Goal: Navigation & Orientation: Find specific page/section

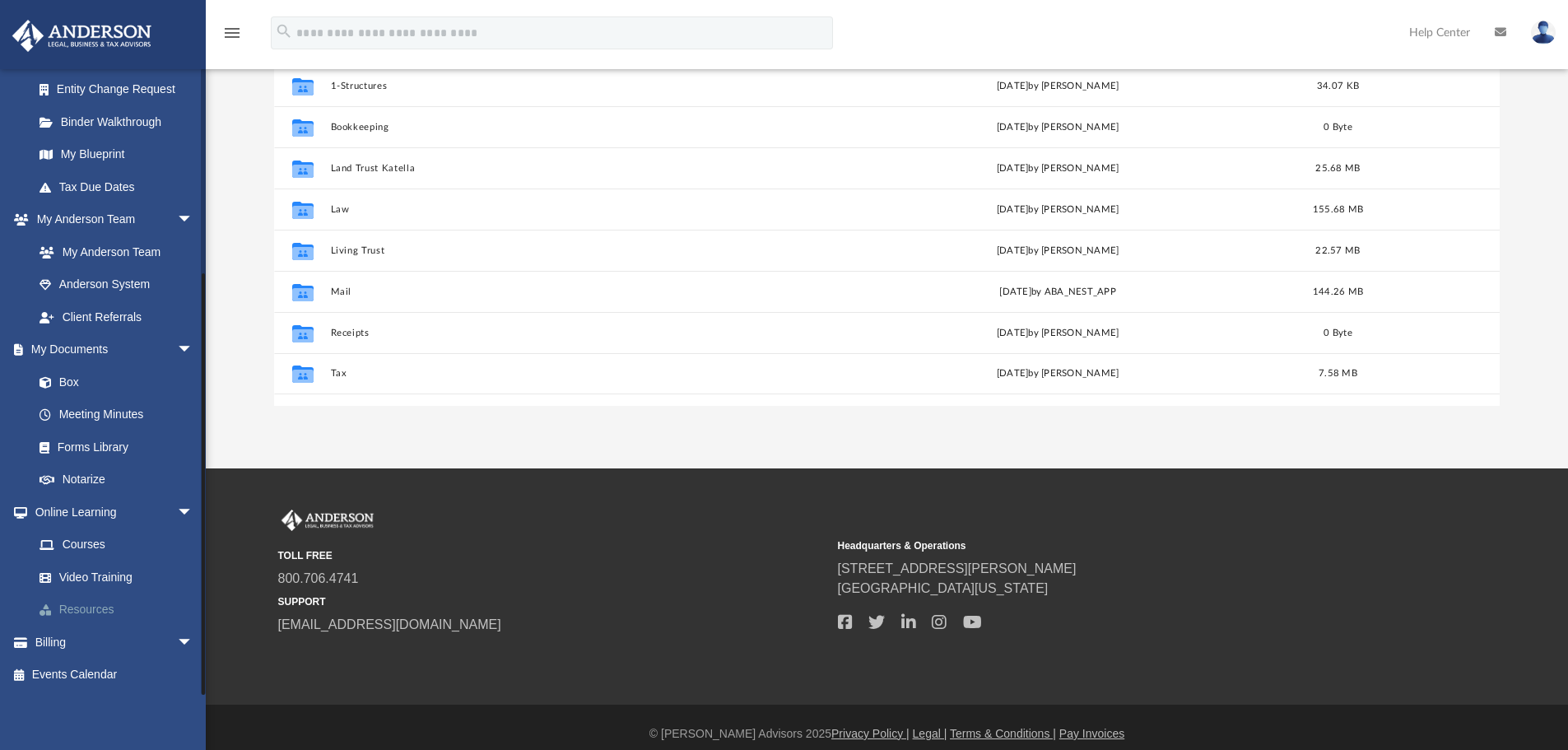
scroll to position [276, 0]
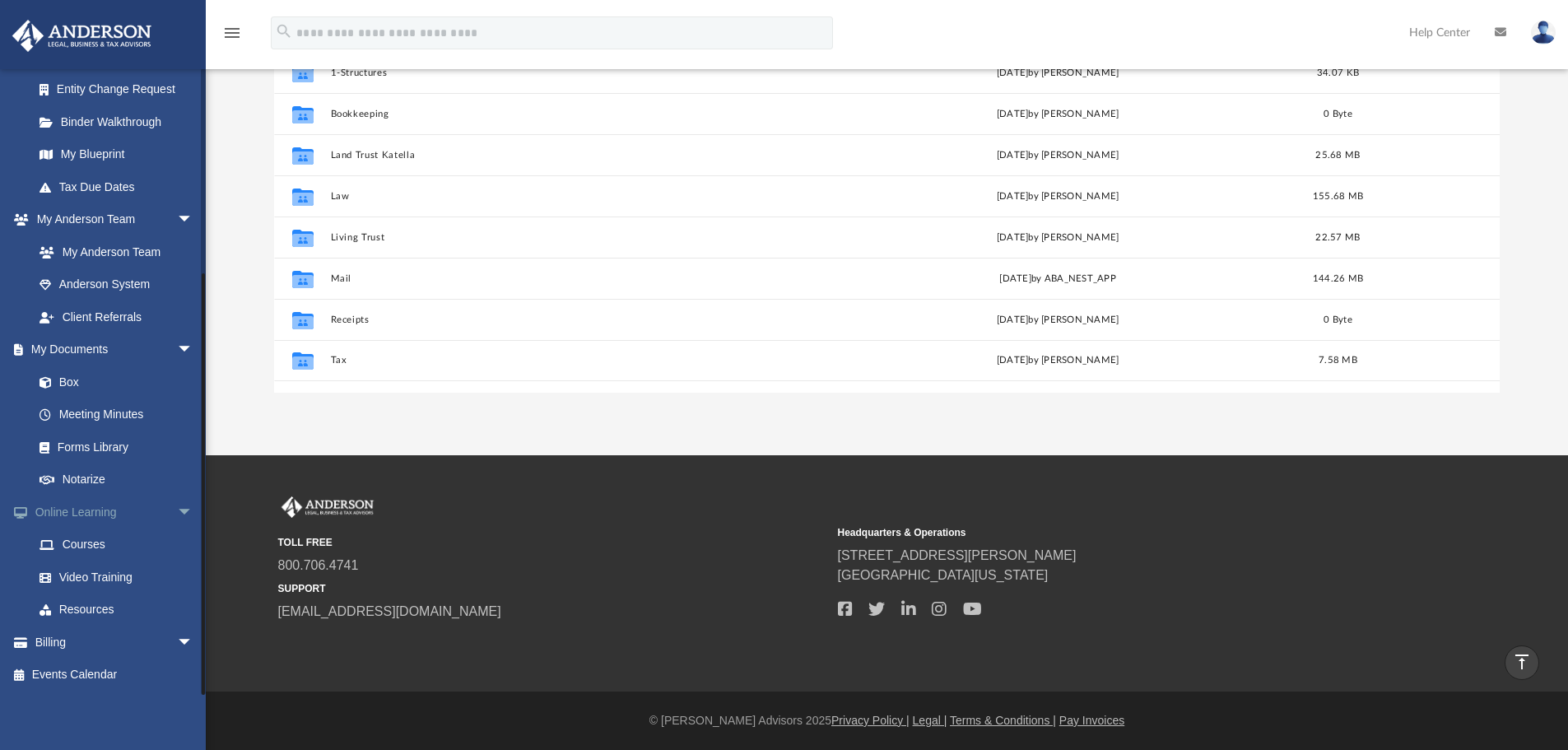
click at [76, 506] on link "Online Learning arrow_drop_down" at bounding box center [114, 512] width 207 height 33
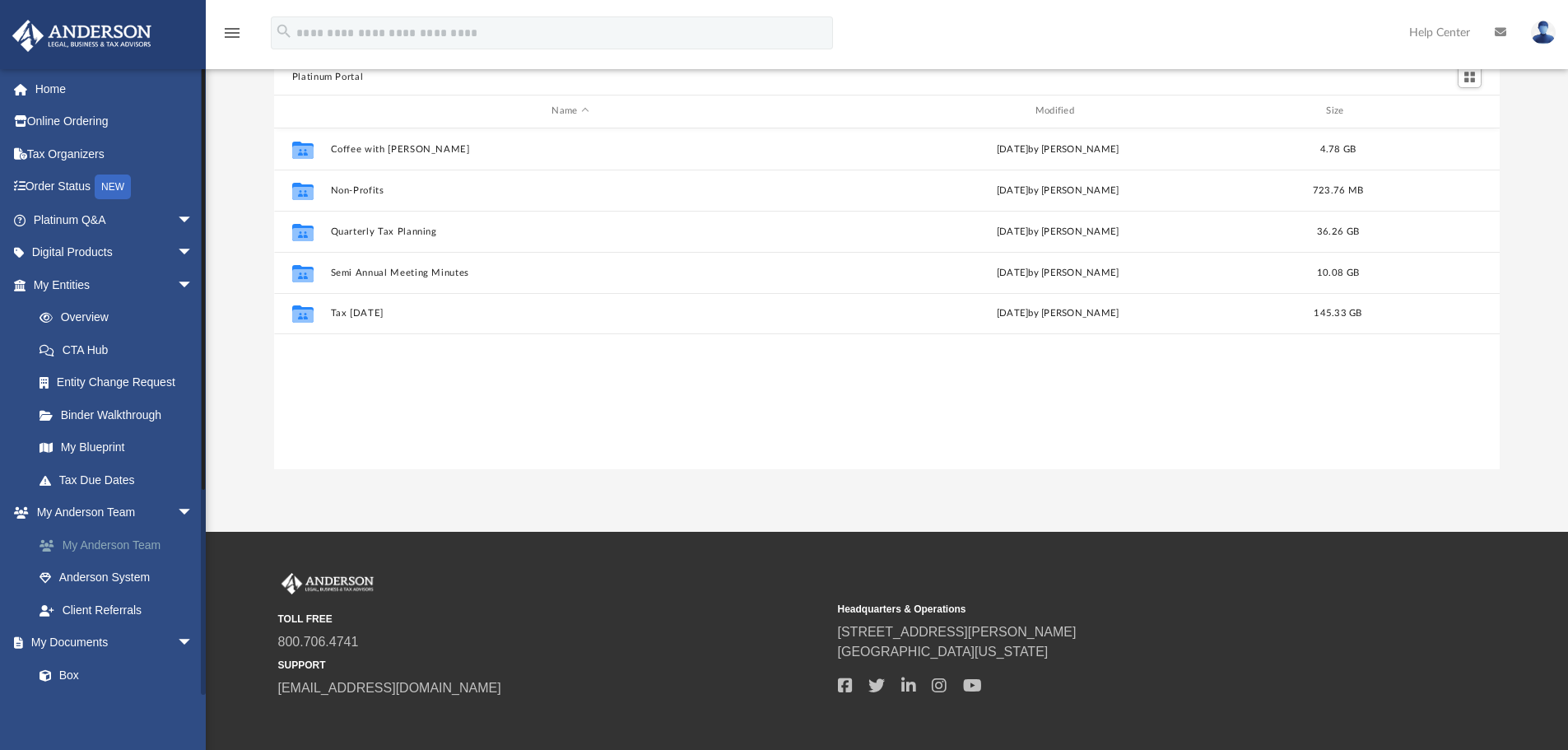
scroll to position [362, 1213]
click at [94, 547] on link "My Anderson Team" at bounding box center [121, 545] width 195 height 33
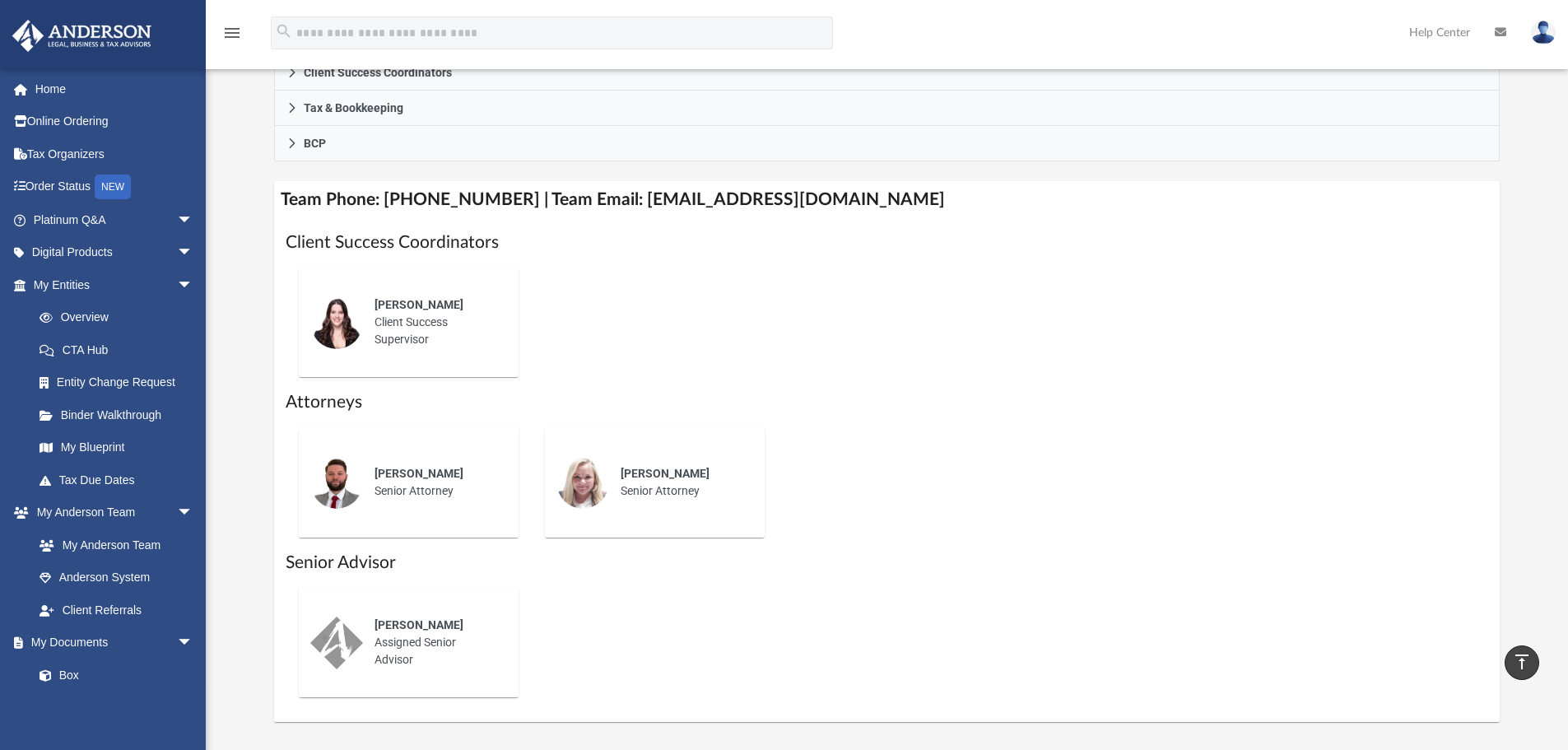
scroll to position [282, 0]
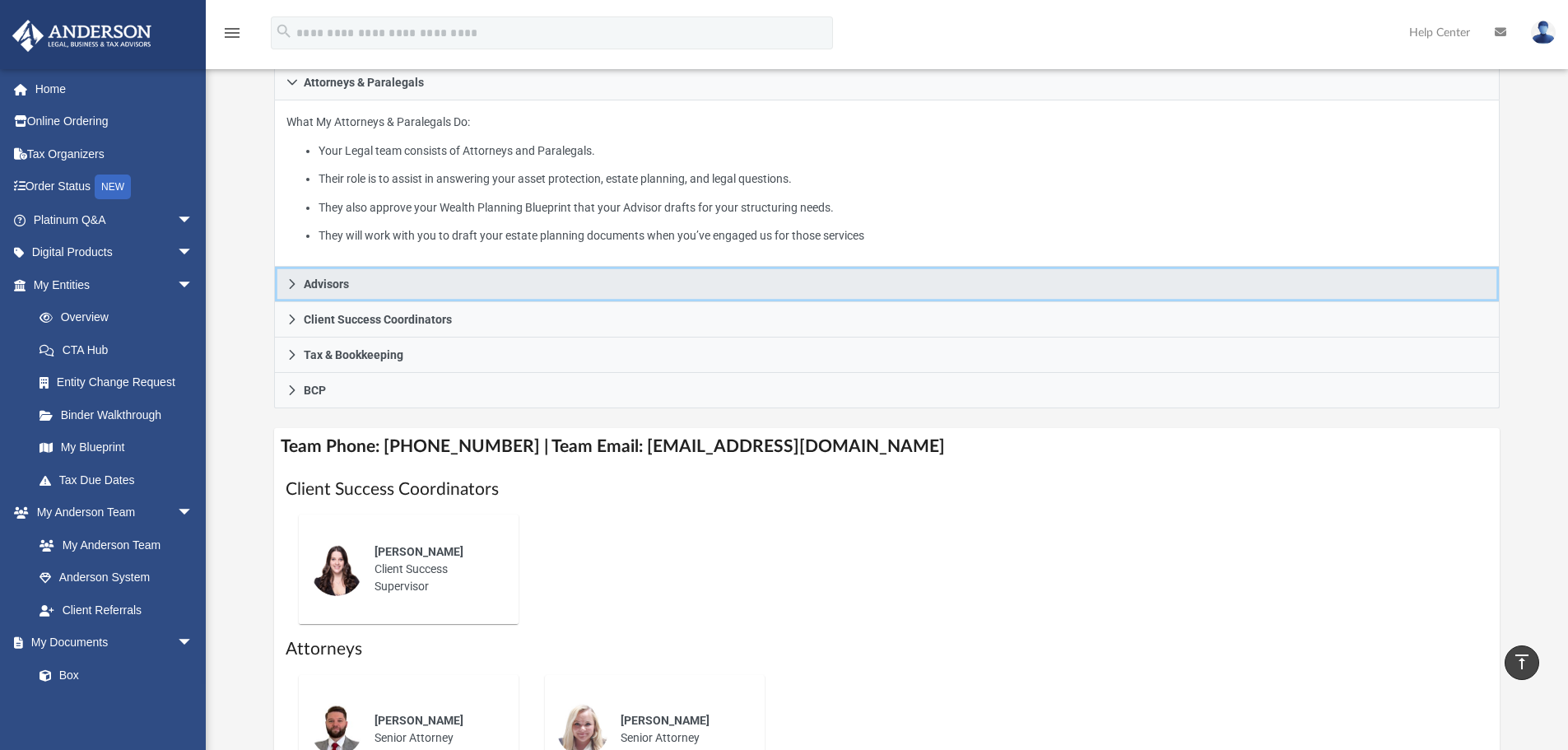
click at [300, 289] on link "Advisors" at bounding box center [887, 284] width 1226 height 35
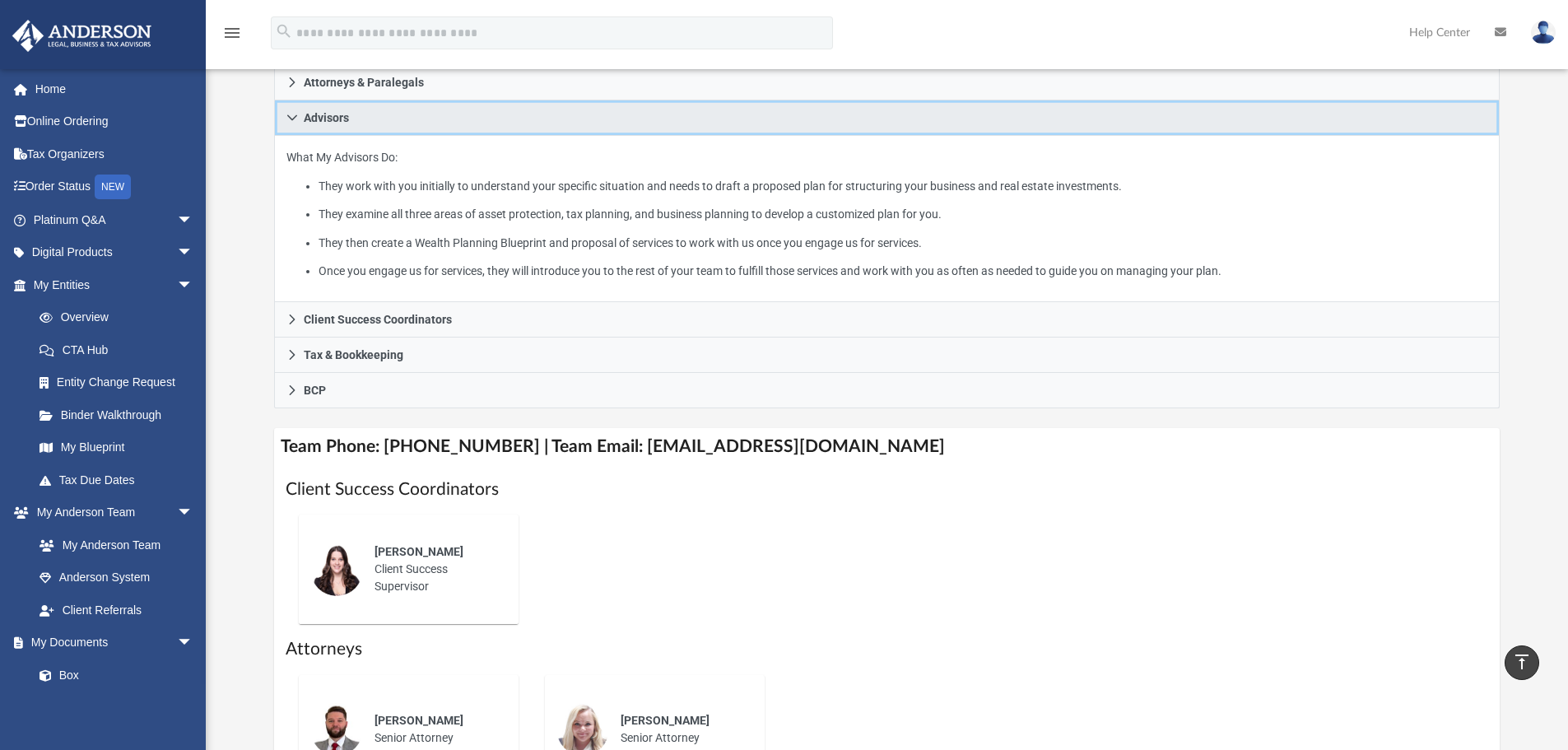
click at [296, 125] on link "Advisors" at bounding box center [887, 118] width 1226 height 35
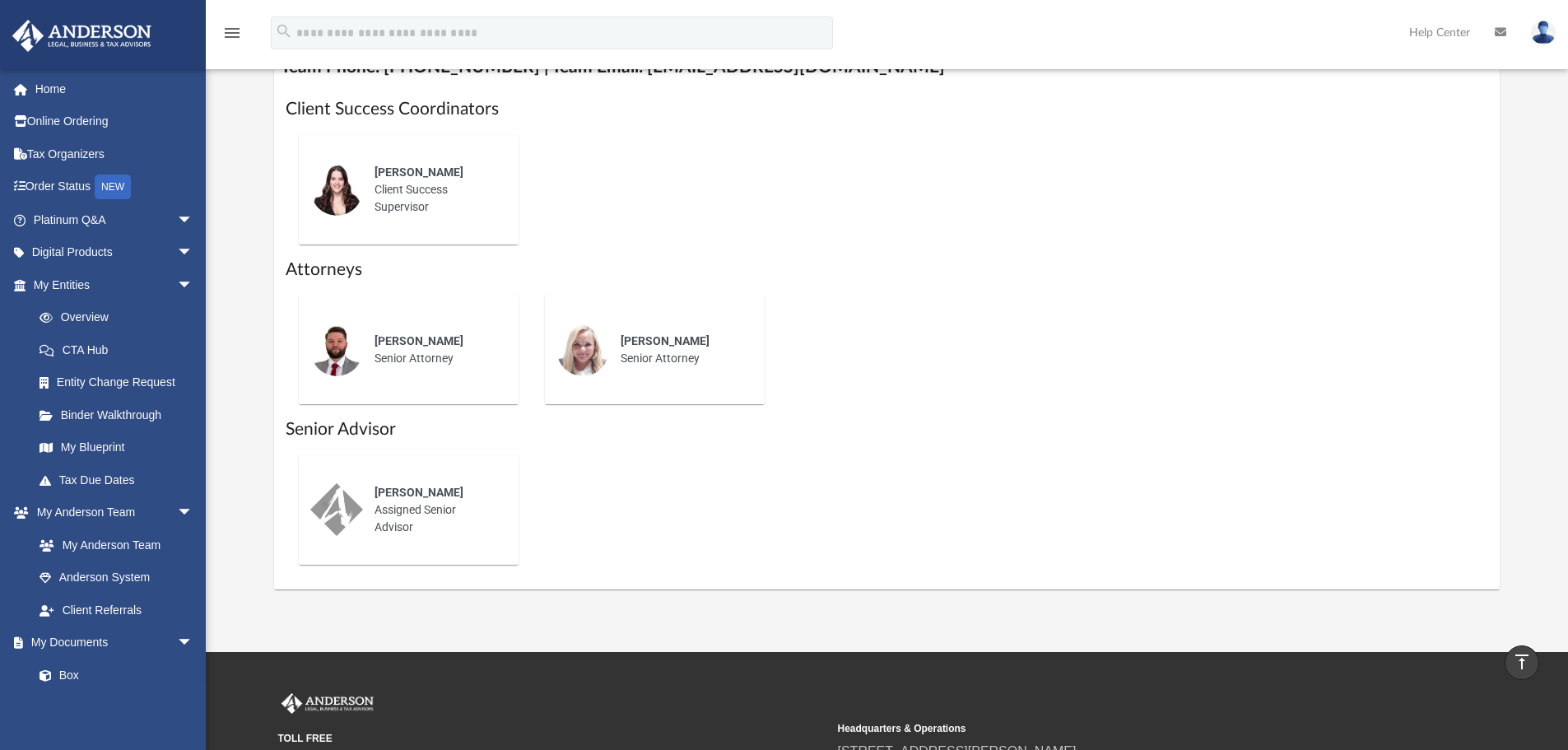
scroll to position [494, 0]
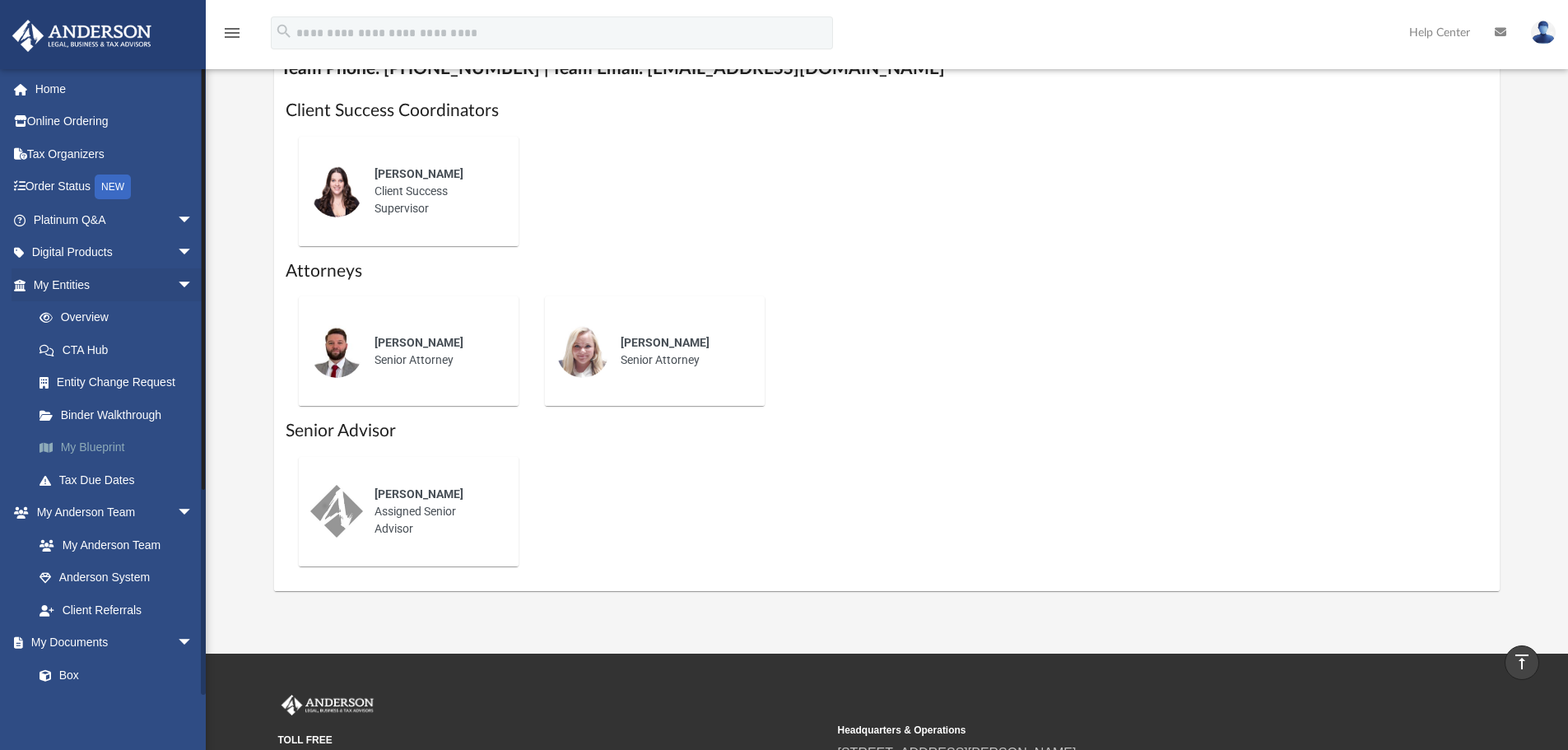
click at [82, 451] on link "My Blueprint" at bounding box center [121, 448] width 195 height 33
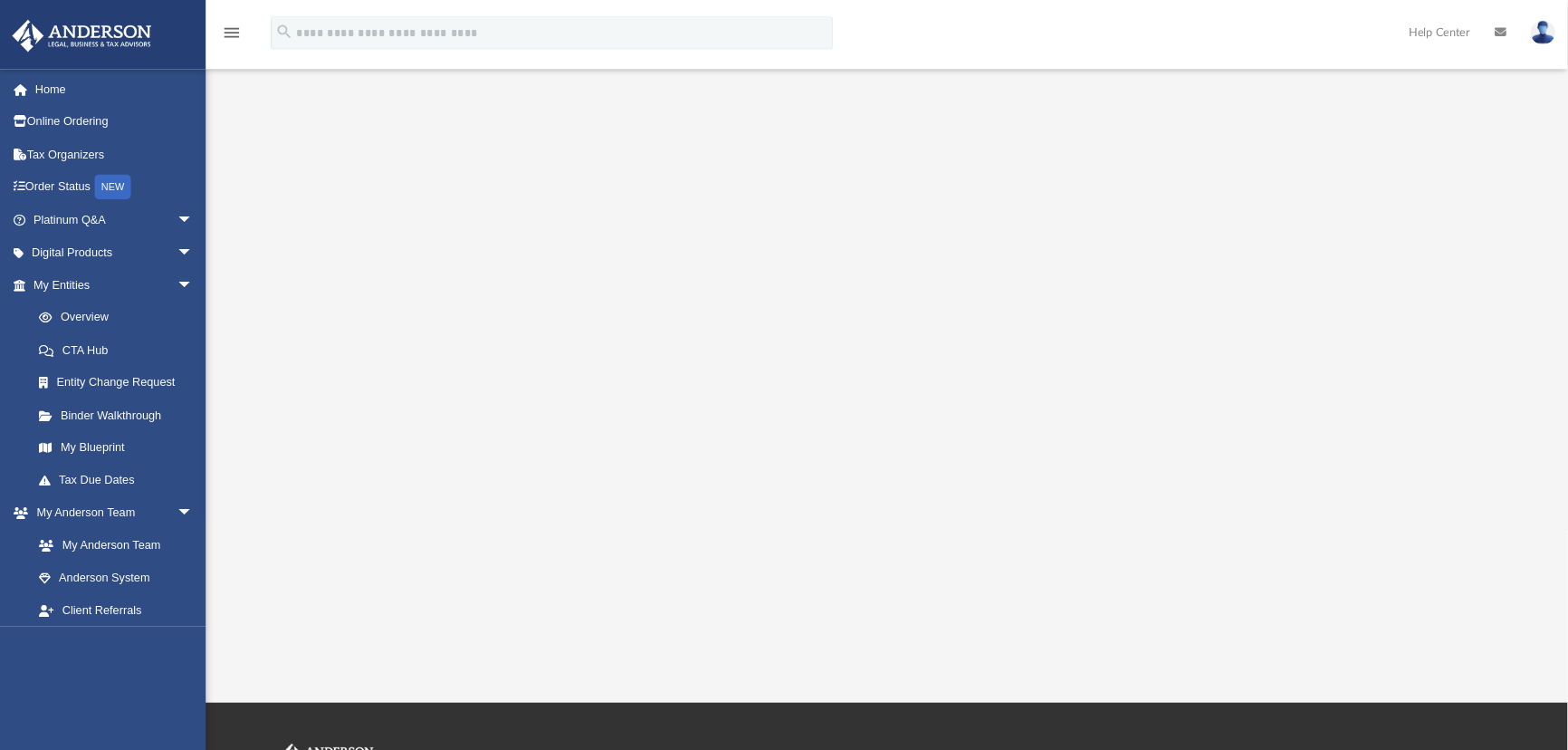
scroll to position [178, 0]
